Goal: Information Seeking & Learning: Check status

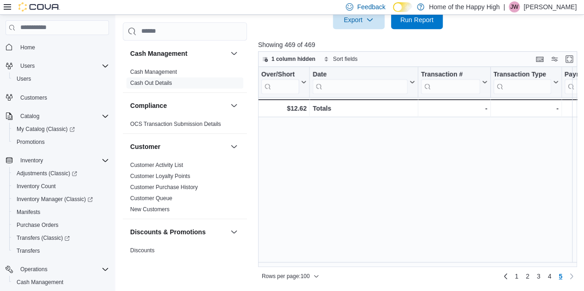
scroll to position [1000, 0]
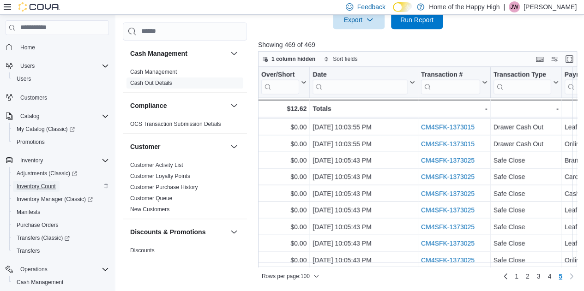
click at [43, 188] on span "Inventory Count" at bounding box center [36, 186] width 39 height 7
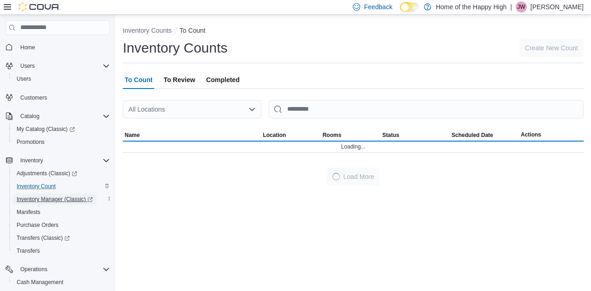
click at [48, 200] on span "Inventory Manager (Classic)" at bounding box center [55, 199] width 76 height 7
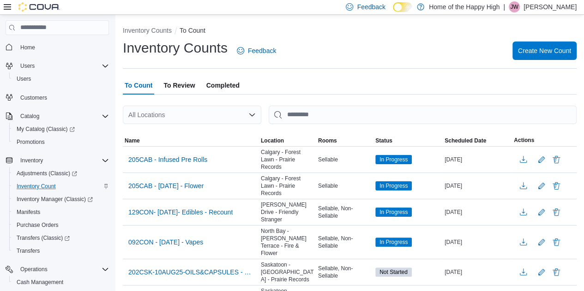
drag, startPoint x: 223, startPoint y: 84, endPoint x: 211, endPoint y: 86, distance: 12.1
click at [211, 86] on span "Completed" at bounding box center [222, 85] width 33 height 18
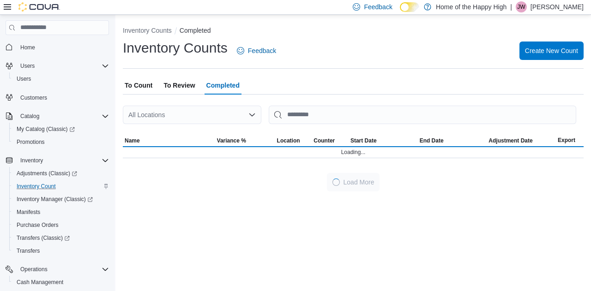
click at [185, 114] on div "All Locations" at bounding box center [192, 115] width 139 height 18
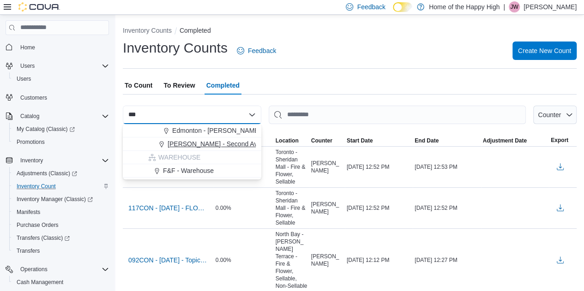
type input "***"
click at [188, 146] on span "[PERSON_NAME] - Second Ave - Prairie Records" at bounding box center [240, 143] width 144 height 9
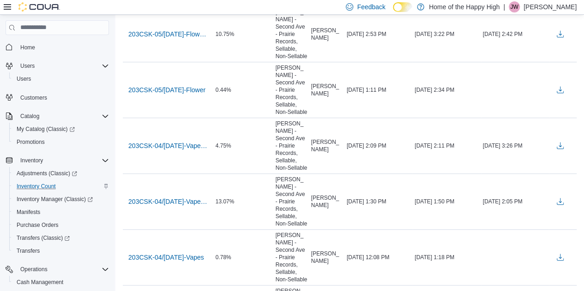
scroll to position [253, 0]
click at [185, 141] on span "203CSK-04/[DATE]-Vapes - Recount - Recount" at bounding box center [168, 145] width 80 height 9
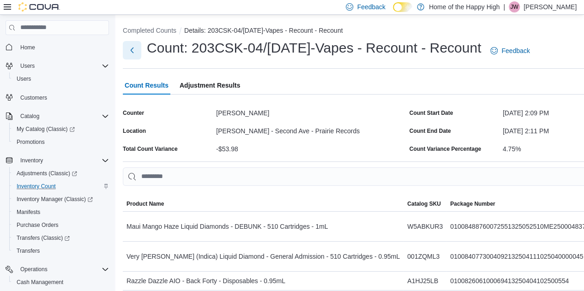
click at [131, 52] on button "Next" at bounding box center [132, 50] width 18 height 18
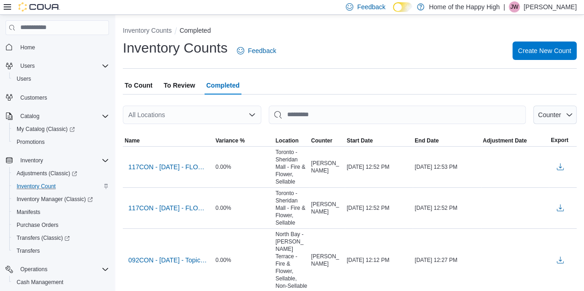
click at [159, 117] on div "All Locations" at bounding box center [192, 115] width 139 height 18
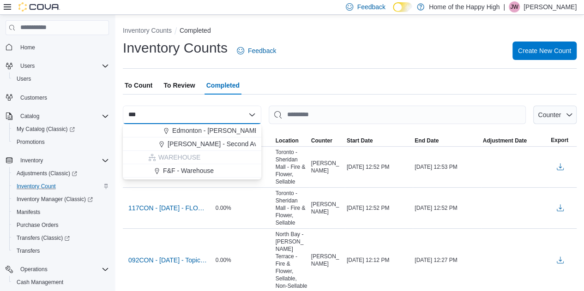
type input "***"
click at [189, 144] on span "[PERSON_NAME] - Second Ave - Prairie Records" at bounding box center [240, 143] width 144 height 9
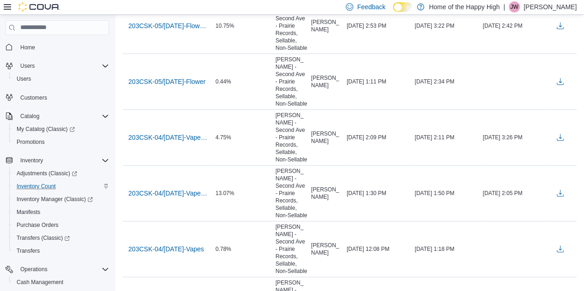
scroll to position [262, 0]
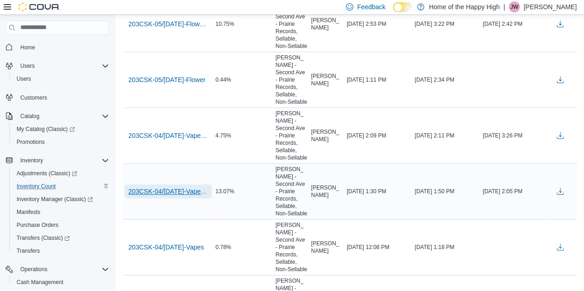
click at [195, 187] on span "203CSK-04/[DATE]-Vapes - Recount" at bounding box center [168, 191] width 80 height 9
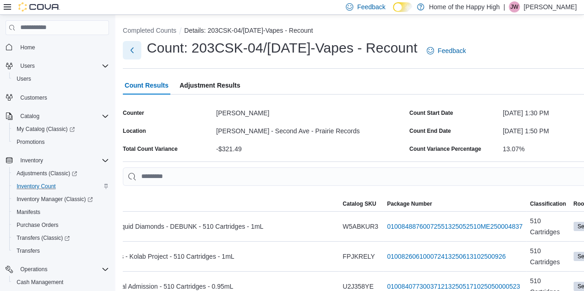
click at [129, 47] on button "Next" at bounding box center [132, 50] width 18 height 18
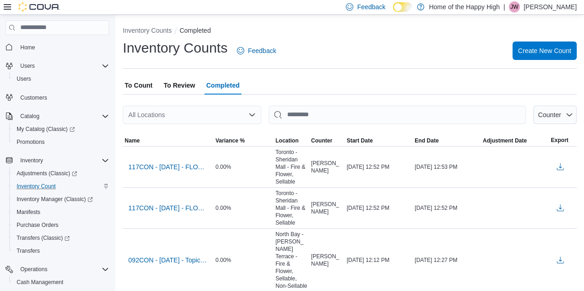
click at [6, 10] on icon at bounding box center [7, 6] width 7 height 7
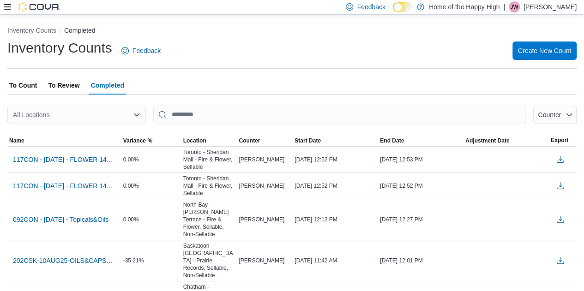
click at [44, 108] on div "All Locations" at bounding box center [76, 115] width 139 height 18
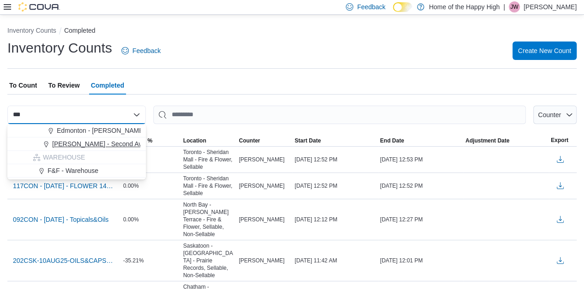
type input "***"
click at [66, 145] on span "[PERSON_NAME] - Second Ave - Prairie Records" at bounding box center [124, 143] width 144 height 9
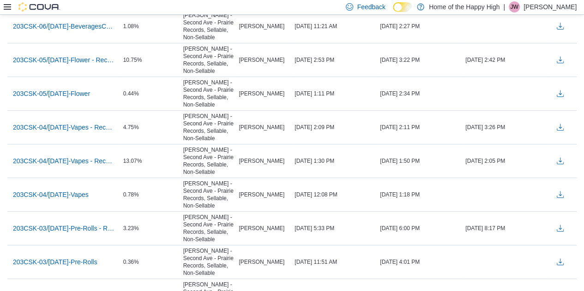
scroll to position [204, 0]
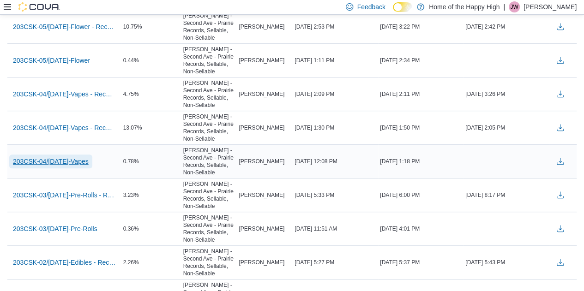
click at [63, 160] on span "203CSK-04/[DATE]-Vapes" at bounding box center [51, 161] width 76 height 9
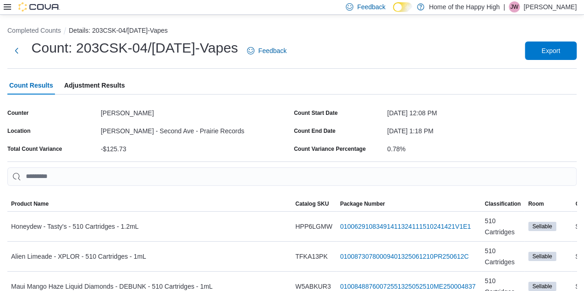
click at [322, 44] on div "Count: 203CSK-04/[DATE]-Vapes Feedback Export" at bounding box center [291, 51] width 569 height 24
click at [17, 47] on button "Next" at bounding box center [16, 50] width 18 height 18
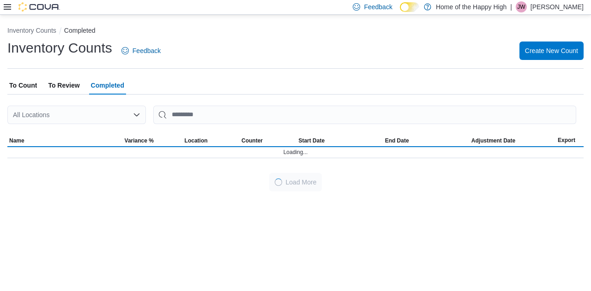
click at [6, 7] on icon at bounding box center [7, 7] width 7 height 6
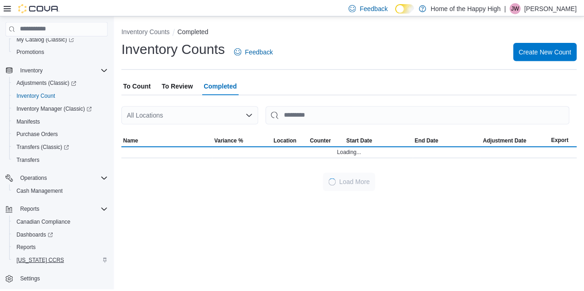
scroll to position [106, 0]
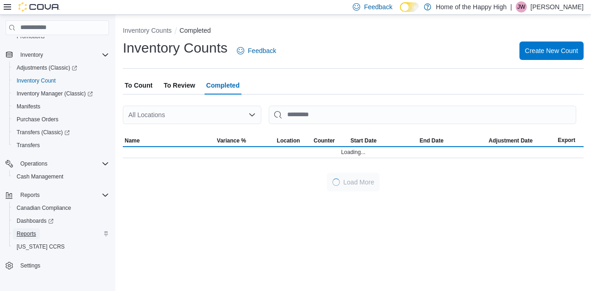
click at [23, 233] on span "Reports" at bounding box center [26, 233] width 19 height 7
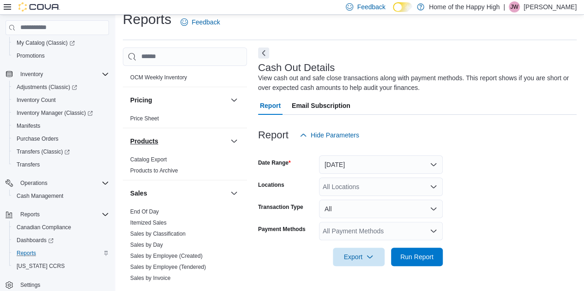
scroll to position [554, 0]
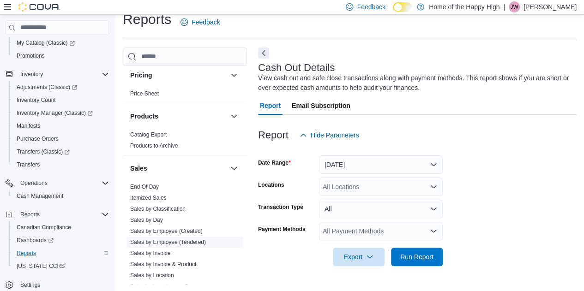
click at [170, 239] on link "Sales by Employee (Tendered)" at bounding box center [168, 242] width 76 height 6
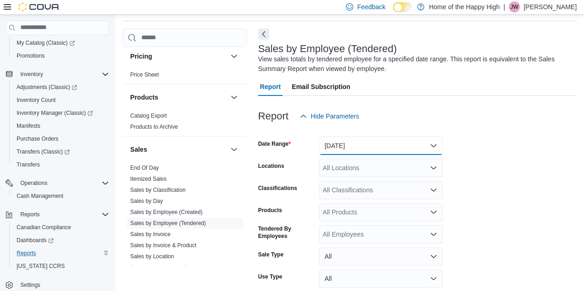
click at [354, 154] on button "[DATE]" at bounding box center [381, 146] width 124 height 18
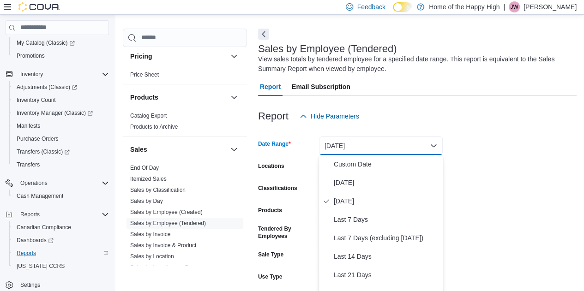
scroll to position [33, 0]
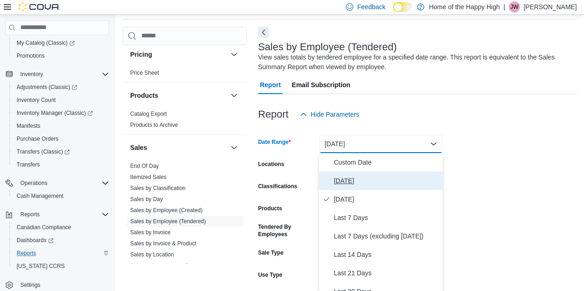
click at [349, 180] on span "[DATE]" at bounding box center [386, 180] width 105 height 11
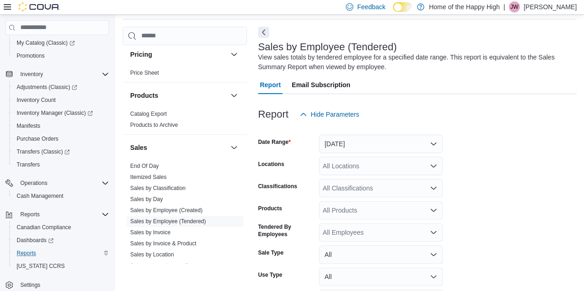
click at [354, 166] on div "All Locations" at bounding box center [381, 166] width 124 height 18
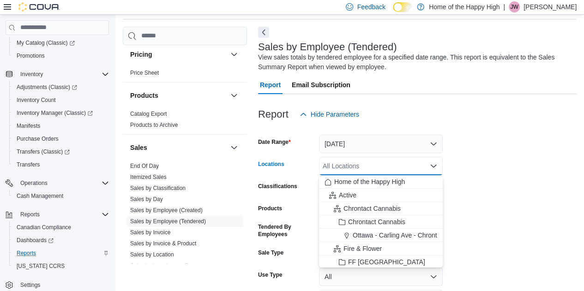
click at [354, 167] on div "All Locations" at bounding box center [381, 166] width 124 height 18
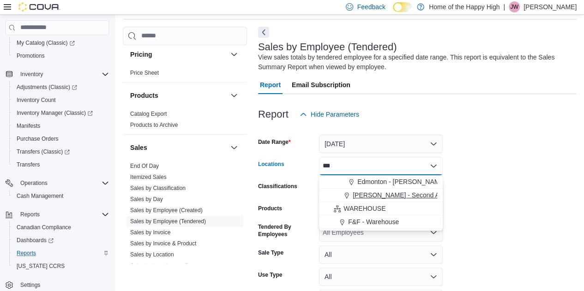
type input "***"
click at [367, 197] on span "[PERSON_NAME] - Second Ave - Prairie Records" at bounding box center [425, 195] width 144 height 9
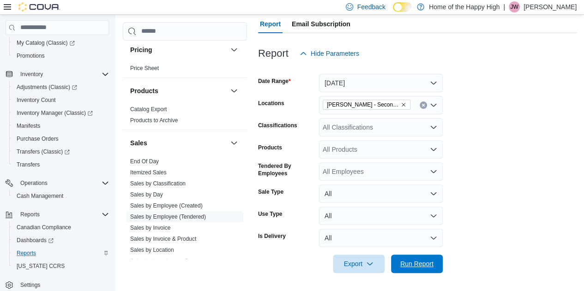
drag, startPoint x: 421, startPoint y: 265, endPoint x: 473, endPoint y: 188, distance: 92.8
click at [422, 263] on span "Run Report" at bounding box center [416, 263] width 33 height 9
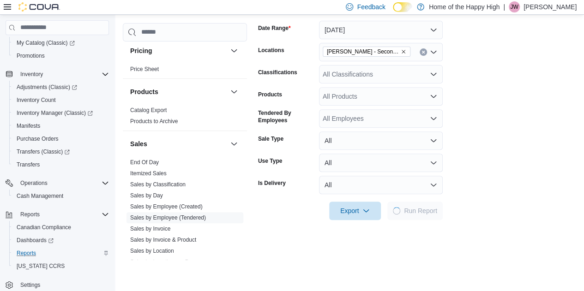
scroll to position [232, 0]
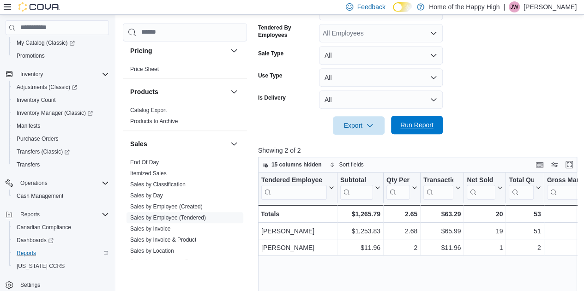
click at [427, 127] on span "Run Report" at bounding box center [416, 124] width 33 height 9
drag, startPoint x: 536, startPoint y: 112, endPoint x: 440, endPoint y: 162, distance: 108.0
click at [536, 112] on div at bounding box center [419, 112] width 322 height 7
click at [58, 84] on span "Adjustments (Classic)" at bounding box center [47, 87] width 60 height 7
click at [66, 114] on span "Inventory Manager (Classic)" at bounding box center [55, 112] width 76 height 7
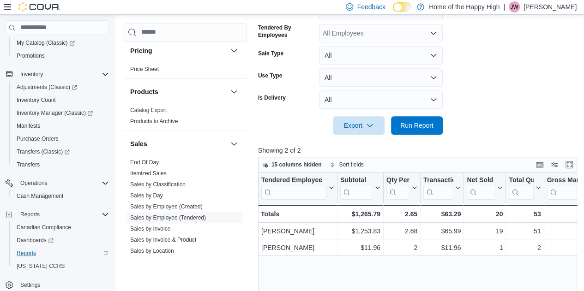
click at [523, 72] on form "Date Range [DATE] Locations [PERSON_NAME] - Second Ave - Prairie Records Classi…" at bounding box center [419, 29] width 322 height 211
click at [503, 53] on form "Date Range [DATE] Locations [PERSON_NAME] - Second Ave - Prairie Records Classi…" at bounding box center [419, 29] width 322 height 211
click at [425, 128] on span "Run Report" at bounding box center [416, 124] width 33 height 9
drag, startPoint x: 416, startPoint y: 125, endPoint x: 526, endPoint y: 119, distance: 110.1
click at [416, 125] on span "Run Report" at bounding box center [416, 125] width 33 height 9
